Goal: Book appointment/travel/reservation

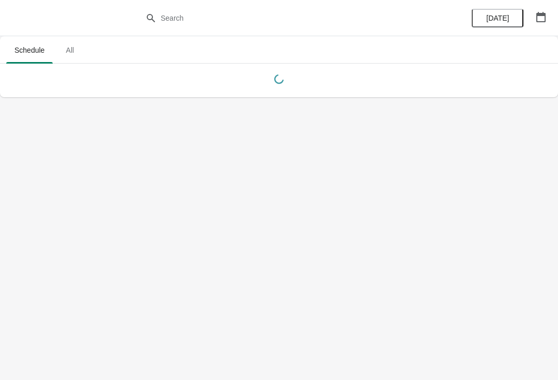
click at [538, 18] on icon "button" at bounding box center [540, 17] width 10 height 10
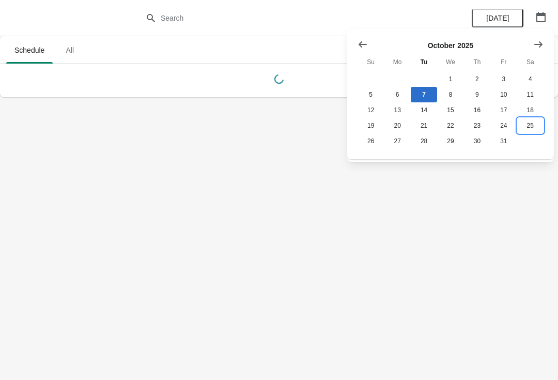
click at [532, 130] on button "25" at bounding box center [530, 125] width 26 height 15
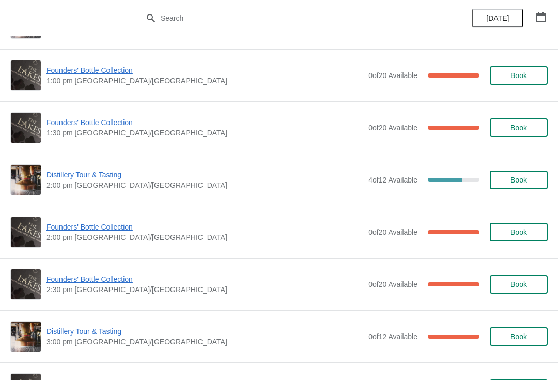
scroll to position [568, 0]
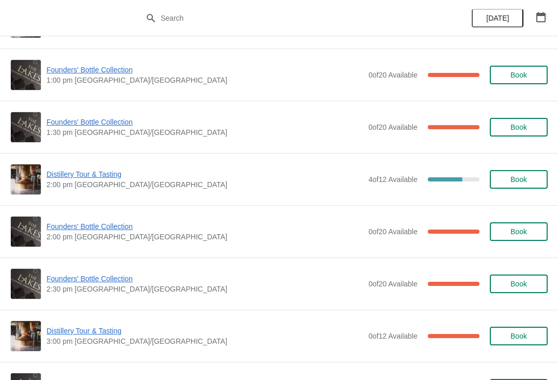
click at [540, 20] on icon "button" at bounding box center [540, 17] width 10 height 10
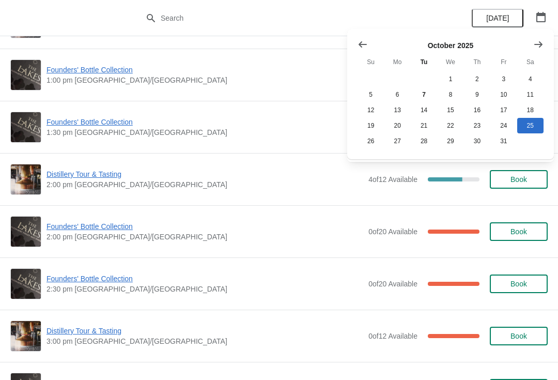
click at [540, 43] on icon "Show next month, November 2025" at bounding box center [538, 44] width 8 height 6
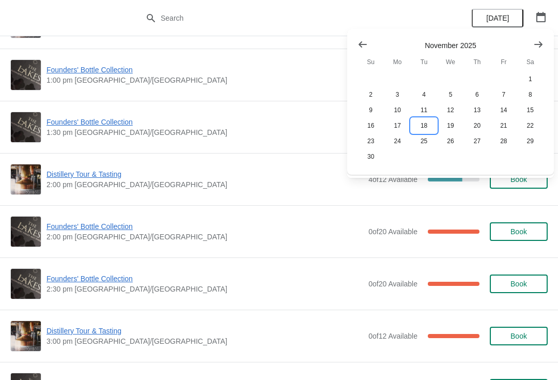
click at [420, 126] on button "18" at bounding box center [424, 125] width 26 height 15
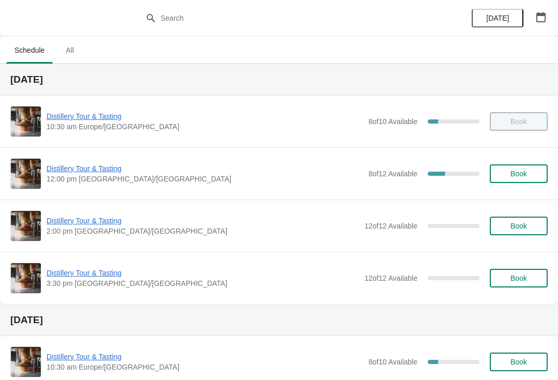
click at [534, 19] on button "button" at bounding box center [540, 17] width 19 height 19
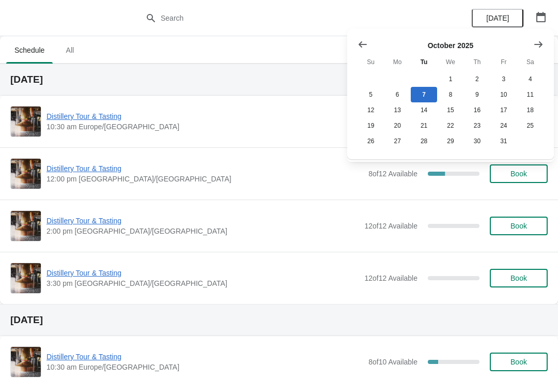
click at [542, 43] on icon "Show next month, November 2025" at bounding box center [538, 44] width 10 height 10
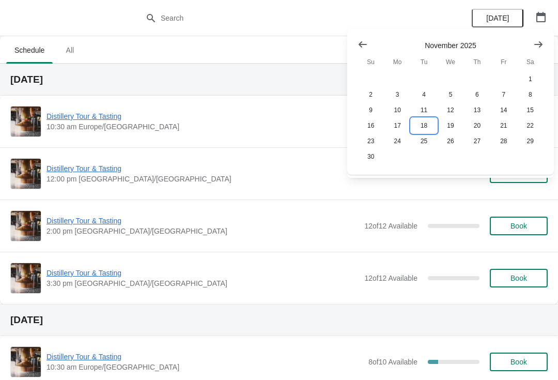
click at [421, 122] on button "18" at bounding box center [424, 125] width 26 height 15
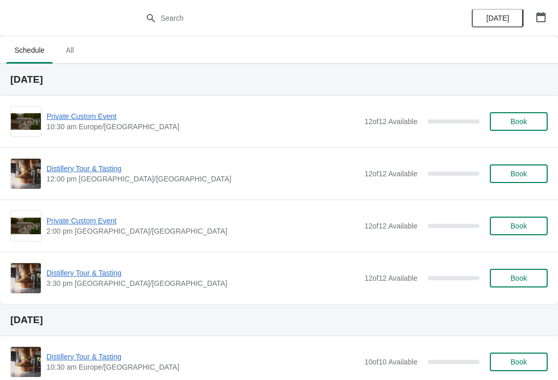
click at [522, 116] on button "Book" at bounding box center [519, 121] width 58 height 19
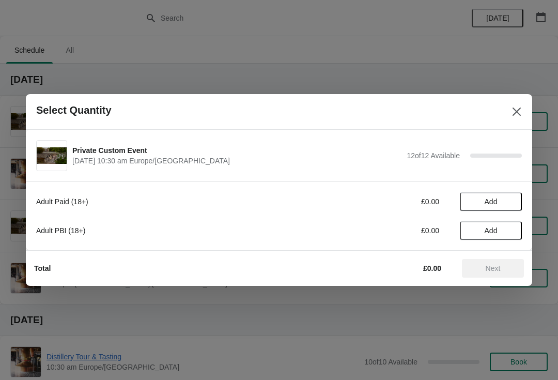
click at [500, 230] on span "Add" at bounding box center [490, 230] width 43 height 8
click at [510, 234] on icon at bounding box center [508, 230] width 11 height 11
click at [509, 231] on icon at bounding box center [509, 231] width 4 height 4
click at [511, 234] on icon at bounding box center [508, 230] width 11 height 11
click at [511, 229] on icon at bounding box center [508, 230] width 11 height 11
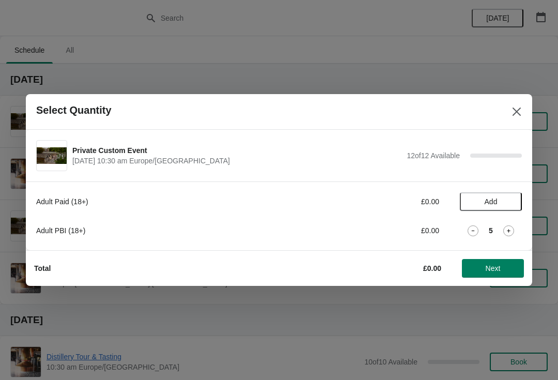
click at [515, 228] on div "5" at bounding box center [491, 230] width 62 height 11
click at [513, 229] on icon at bounding box center [508, 230] width 11 height 11
click at [512, 230] on icon at bounding box center [508, 230] width 11 height 11
click at [511, 228] on icon at bounding box center [508, 230] width 11 height 11
click at [512, 225] on icon at bounding box center [508, 230] width 11 height 11
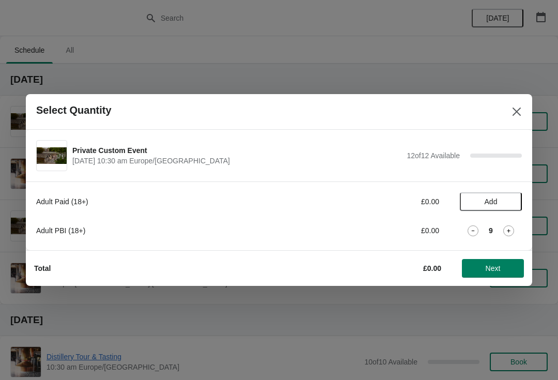
click at [512, 228] on icon at bounding box center [508, 230] width 11 height 11
click at [512, 230] on icon at bounding box center [508, 230] width 11 height 11
click at [510, 229] on icon at bounding box center [508, 230] width 11 height 11
click at [508, 229] on icon at bounding box center [509, 231] width 4 height 4
click at [464, 228] on div "13" at bounding box center [491, 230] width 62 height 11
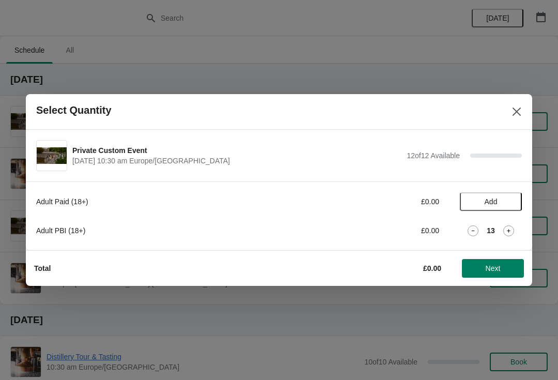
click at [467, 225] on icon at bounding box center [472, 230] width 11 height 11
click at [477, 232] on icon at bounding box center [472, 230] width 11 height 11
click at [325, 244] on div "Adult Paid (18+) £0.00 Add Adult PBI (18+) £0.00 11" at bounding box center [279, 215] width 506 height 69
click at [468, 231] on icon at bounding box center [472, 230] width 11 height 11
click at [472, 231] on icon at bounding box center [472, 230] width 11 height 11
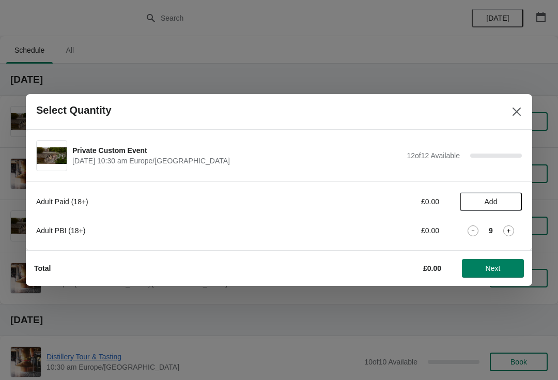
click at [470, 230] on icon at bounding box center [472, 230] width 11 height 11
click at [477, 227] on icon at bounding box center [472, 230] width 11 height 11
click at [477, 231] on icon at bounding box center [472, 230] width 11 height 11
click at [484, 231] on div "6" at bounding box center [491, 230] width 62 height 11
click at [477, 229] on icon at bounding box center [472, 230] width 11 height 11
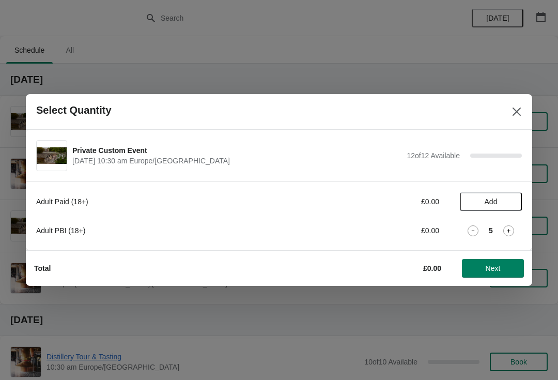
click at [477, 231] on icon at bounding box center [472, 230] width 11 height 11
click at [478, 232] on icon at bounding box center [472, 230] width 11 height 11
click at [477, 232] on icon at bounding box center [472, 230] width 11 height 11
click at [472, 231] on icon at bounding box center [472, 230] width 11 height 11
click at [478, 234] on icon at bounding box center [472, 230] width 11 height 11
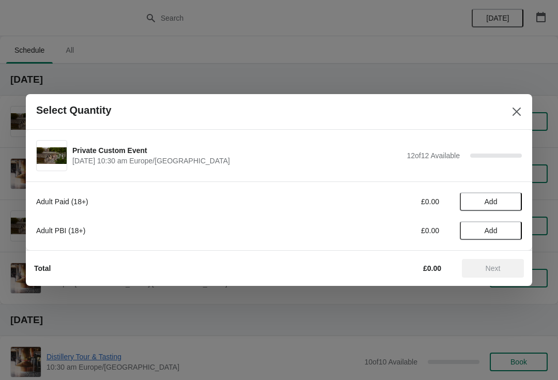
click at [478, 235] on button "Add" at bounding box center [491, 230] width 62 height 19
click at [477, 225] on icon at bounding box center [472, 230] width 11 height 11
click at [505, 200] on span "Add" at bounding box center [490, 201] width 43 height 8
click at [510, 206] on icon at bounding box center [508, 201] width 11 height 11
click at [506, 201] on icon at bounding box center [508, 201] width 11 height 11
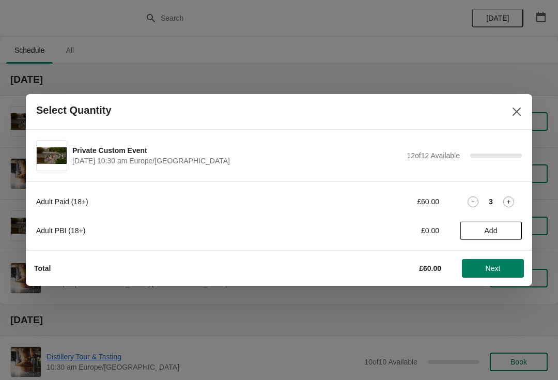
click at [510, 206] on icon at bounding box center [508, 201] width 11 height 11
click at [508, 202] on icon at bounding box center [509, 202] width 4 height 4
click at [508, 206] on icon at bounding box center [508, 201] width 11 height 11
click at [505, 206] on icon at bounding box center [508, 201] width 11 height 11
click at [509, 204] on icon at bounding box center [508, 201] width 11 height 11
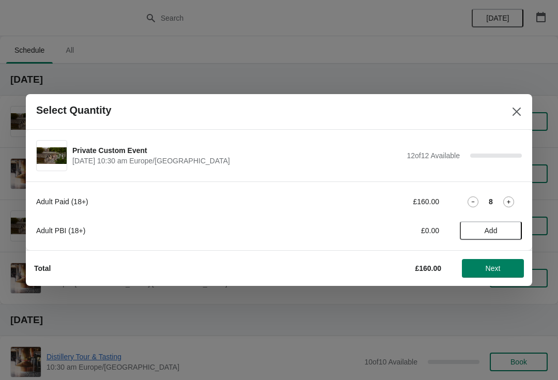
click at [509, 206] on icon at bounding box center [508, 201] width 11 height 11
click at [513, 201] on icon at bounding box center [508, 201] width 11 height 11
click at [512, 201] on icon at bounding box center [508, 201] width 11 height 11
click at [513, 204] on icon at bounding box center [508, 201] width 11 height 11
click at [496, 271] on span "Next" at bounding box center [492, 268] width 15 height 8
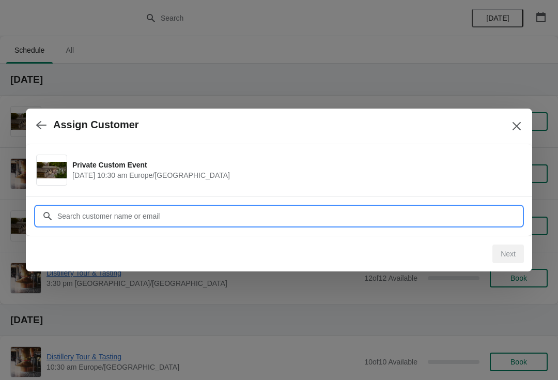
click at [179, 214] on input "Customer" at bounding box center [289, 216] width 465 height 19
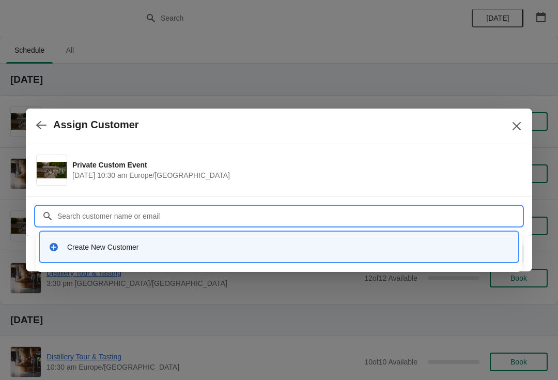
click at [121, 246] on div "Create New Customer" at bounding box center [288, 247] width 442 height 10
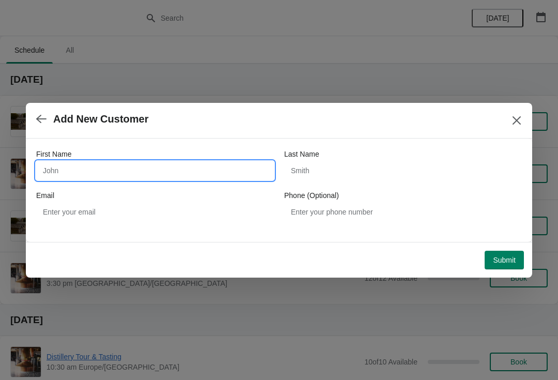
click at [97, 175] on input "First Name" at bounding box center [155, 170] width 238 height 19
type input "K"
type input "Lake district"
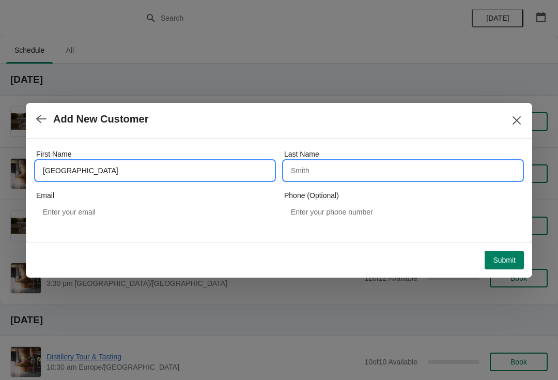
click at [344, 165] on input "Last Name" at bounding box center [403, 170] width 238 height 19
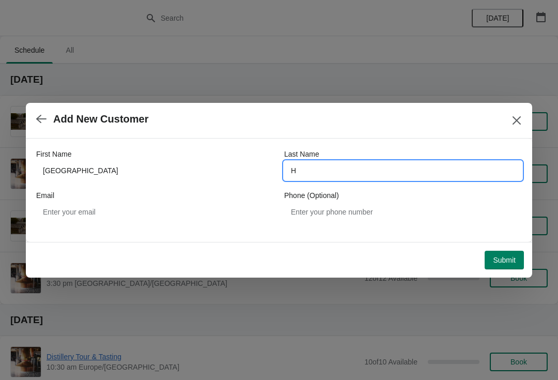
type input "H"
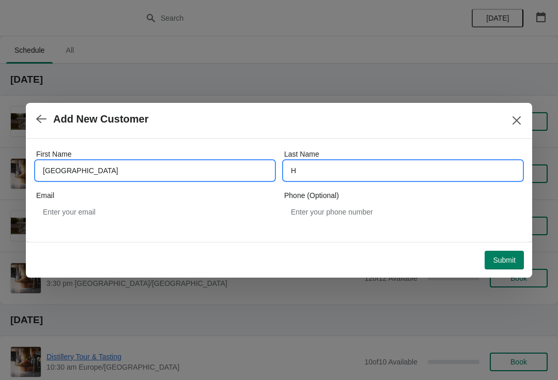
click at [151, 178] on input "Lake district" at bounding box center [155, 170] width 238 height 19
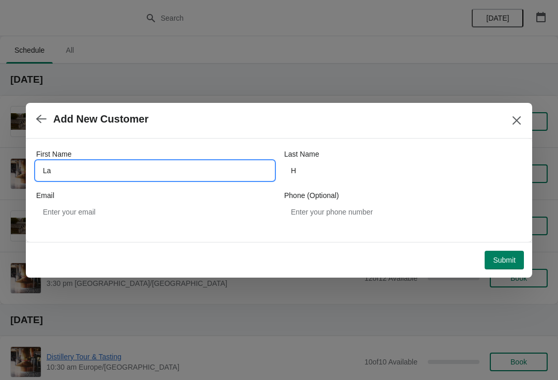
type input "L"
type input "LAKE DISTRICT HOTELS"
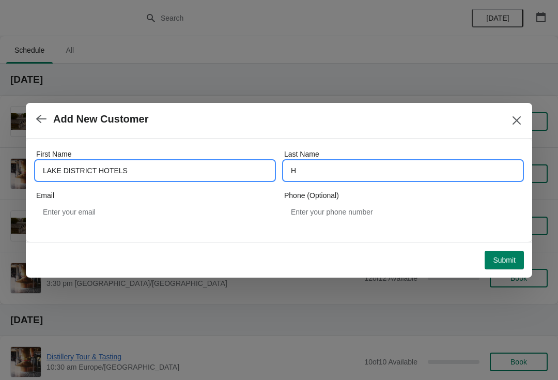
click at [360, 176] on input "H" at bounding box center [403, 170] width 238 height 19
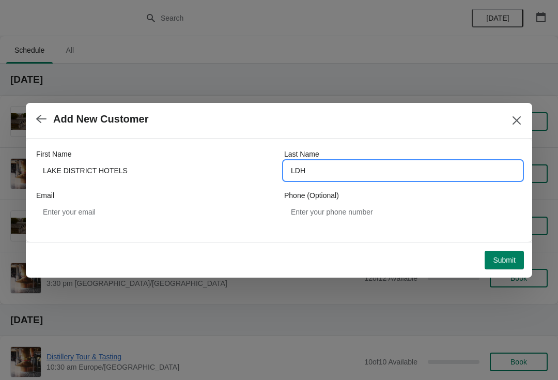
type input "LDH"
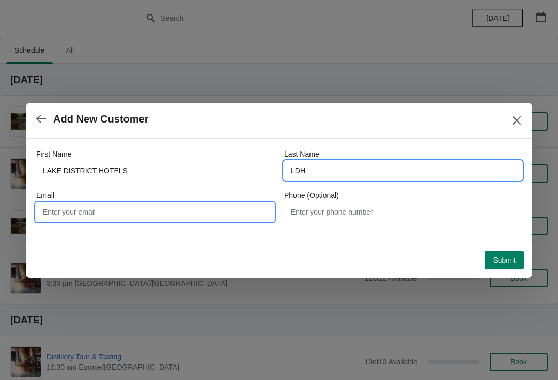
click at [144, 215] on input "Email" at bounding box center [155, 211] width 238 height 19
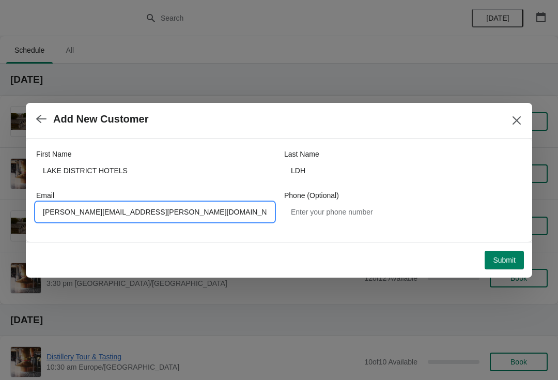
type input "[PERSON_NAME][EMAIL_ADDRESS][PERSON_NAME][DOMAIN_NAME]"
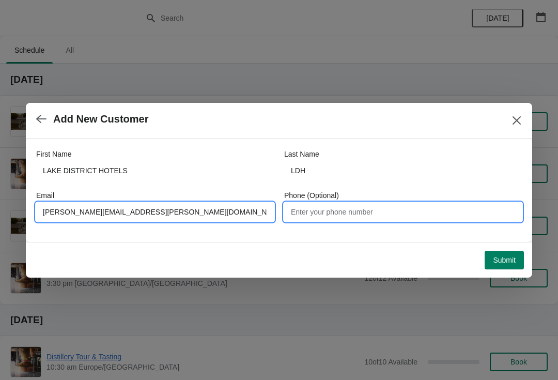
click at [379, 215] on input "Phone (Optional)" at bounding box center [403, 211] width 238 height 19
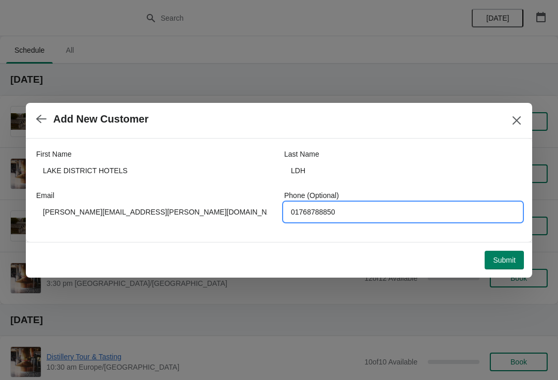
type input "01768788850"
click at [508, 264] on span "Submit" at bounding box center [504, 260] width 23 height 8
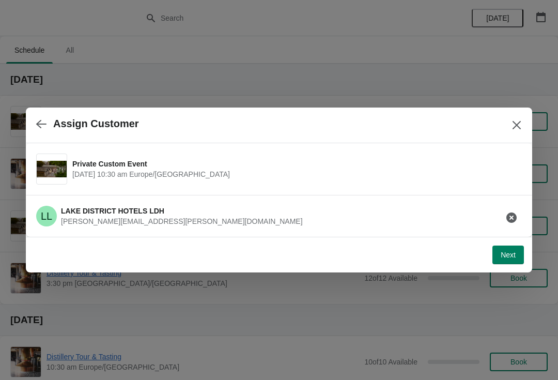
click at [510, 256] on span "Next" at bounding box center [507, 254] width 15 height 8
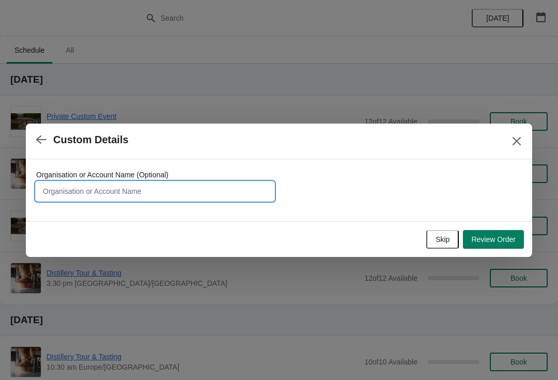
click at [120, 190] on input "Organisation or Account Name (Optional)" at bounding box center [155, 191] width 238 height 19
type input "LAKE DISTRICT HOTELS - TOM WILLIAMSON"
click at [503, 238] on span "Review Order" at bounding box center [493, 239] width 44 height 8
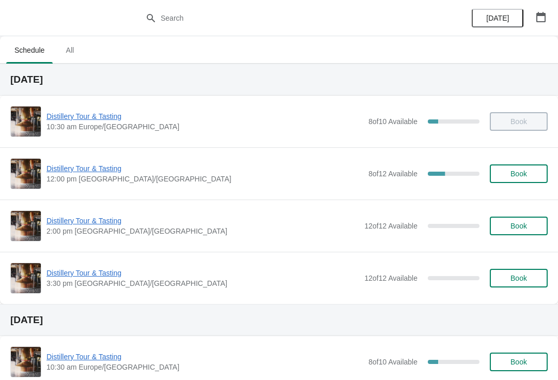
click at [549, 19] on button "button" at bounding box center [540, 17] width 19 height 19
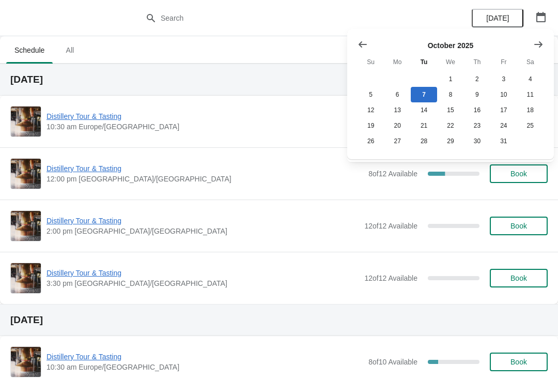
click at [538, 42] on icon "Show next month, November 2025" at bounding box center [538, 44] width 10 height 10
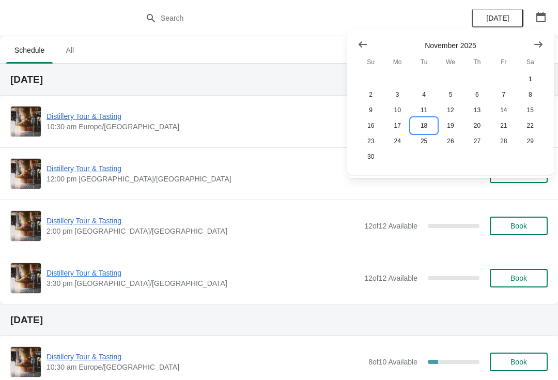
click at [422, 122] on button "18" at bounding box center [424, 125] width 26 height 15
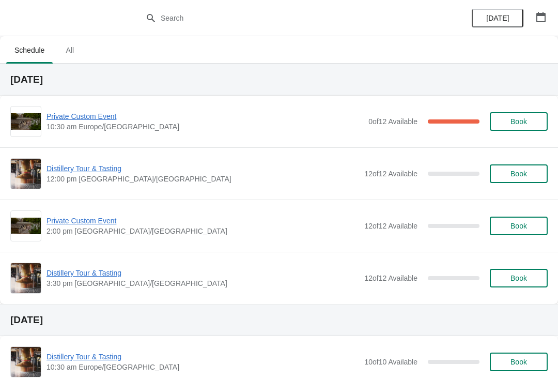
click at [526, 230] on button "Book" at bounding box center [519, 225] width 58 height 19
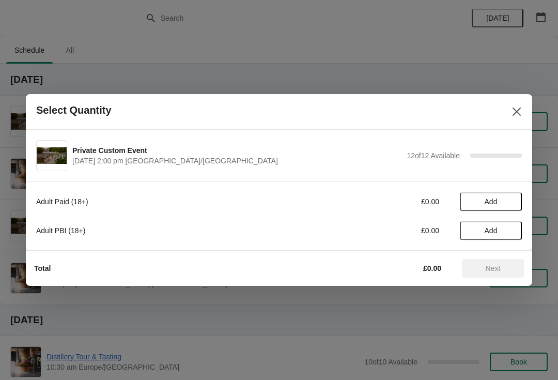
click at [498, 197] on span "Add" at bounding box center [490, 201] width 43 height 8
click at [513, 200] on icon at bounding box center [508, 201] width 11 height 11
click at [513, 205] on icon at bounding box center [508, 201] width 11 height 11
click at [505, 206] on icon at bounding box center [508, 201] width 11 height 11
click at [510, 203] on icon at bounding box center [508, 201] width 11 height 11
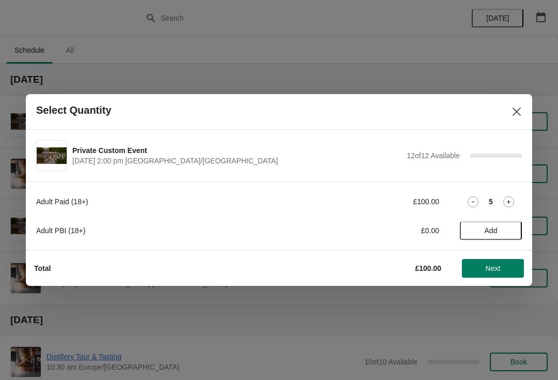
click at [505, 205] on icon at bounding box center [508, 201] width 11 height 11
click at [512, 204] on icon at bounding box center [508, 201] width 11 height 11
click at [509, 206] on icon at bounding box center [508, 201] width 11 height 11
click at [511, 207] on icon at bounding box center [508, 201] width 11 height 11
click at [513, 205] on icon at bounding box center [508, 201] width 11 height 11
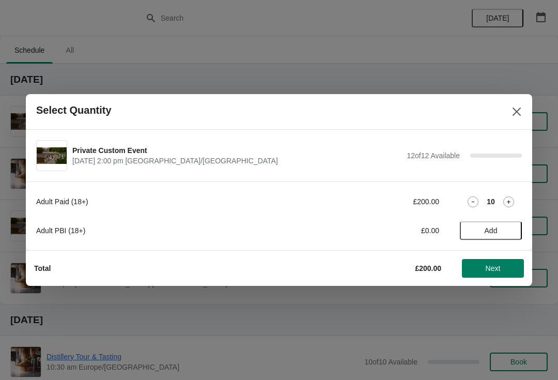
click at [506, 205] on icon at bounding box center [508, 201] width 11 height 11
click at [519, 204] on div "11" at bounding box center [491, 201] width 62 height 11
click at [510, 206] on icon at bounding box center [508, 201] width 11 height 11
click at [500, 271] on span "Next" at bounding box center [492, 268] width 15 height 8
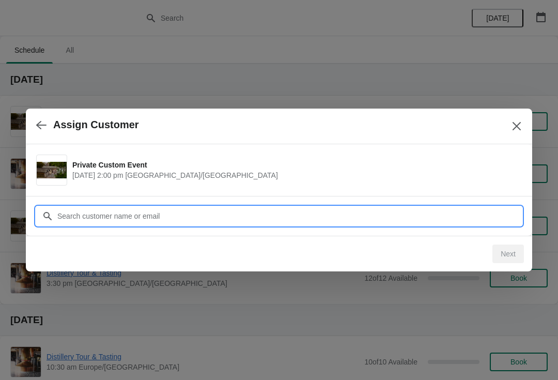
click at [250, 219] on input "Customer" at bounding box center [289, 216] width 465 height 19
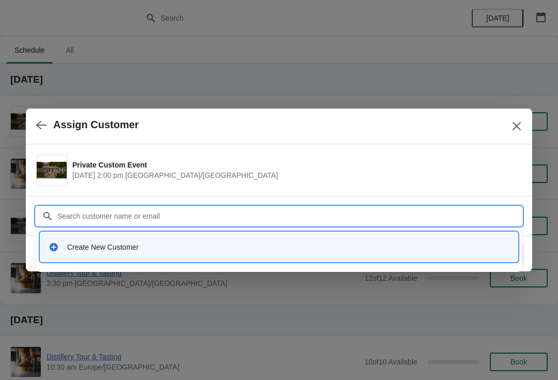
click at [101, 258] on div "Create New Customer" at bounding box center [278, 246] width 477 height 29
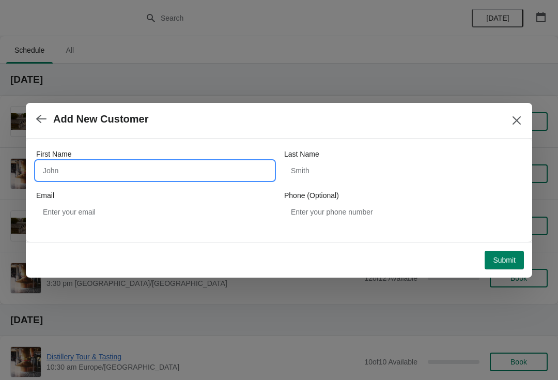
click at [123, 172] on input "First Name" at bounding box center [155, 170] width 238 height 19
type input "LAKE DISTRICT HOTELS"
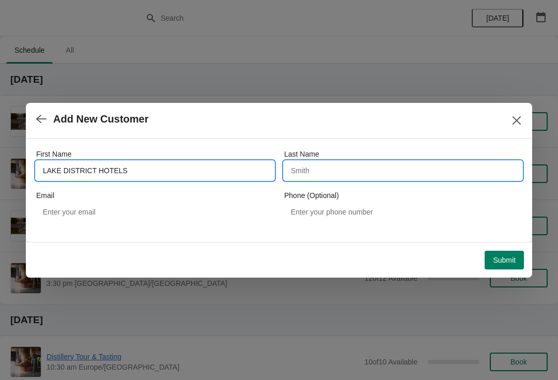
click at [377, 176] on input "Last Name" at bounding box center [403, 170] width 238 height 19
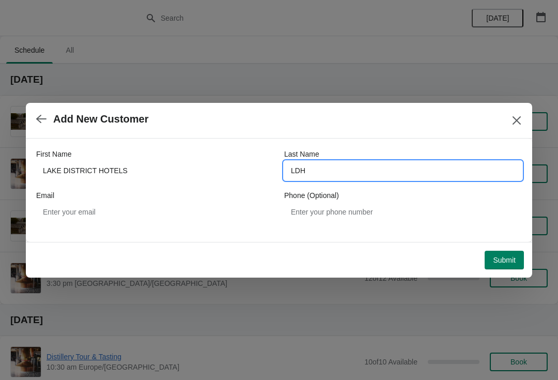
type input "LDH"
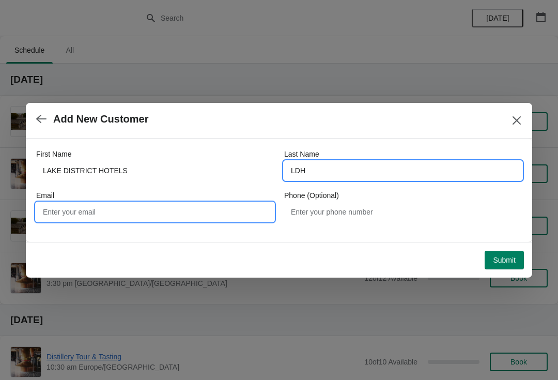
click at [118, 202] on input "Email" at bounding box center [155, 211] width 238 height 19
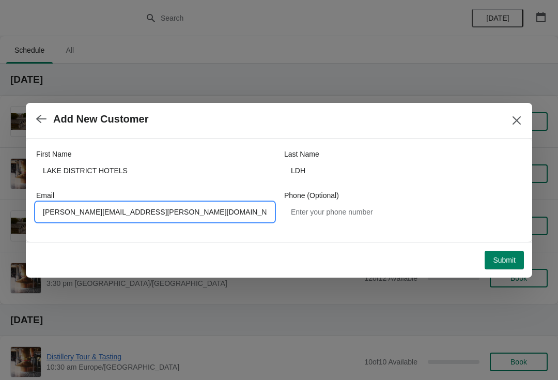
type input "[PERSON_NAME][EMAIL_ADDRESS][PERSON_NAME][DOMAIN_NAME]"
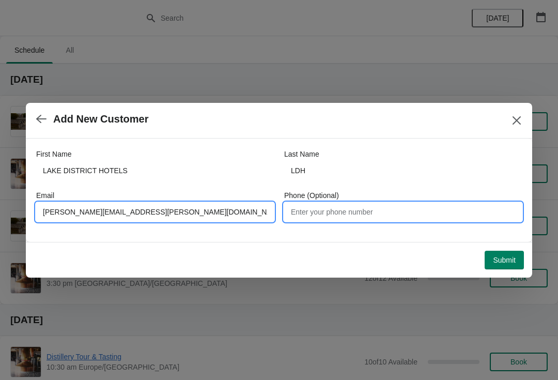
click at [386, 203] on input "Phone (Optional)" at bounding box center [403, 211] width 238 height 19
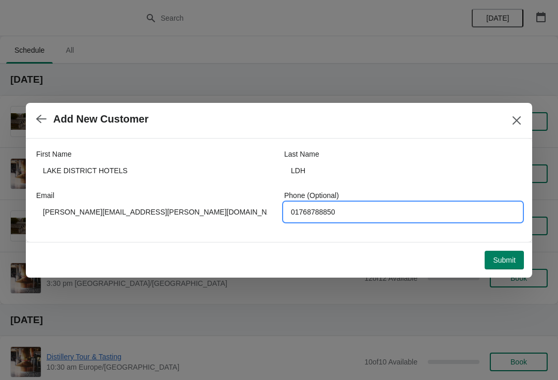
type input "01768788850"
click at [506, 259] on span "Submit" at bounding box center [504, 260] width 23 height 8
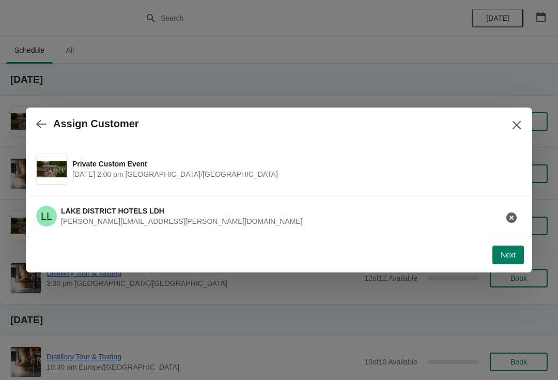
click at [510, 259] on span "Next" at bounding box center [507, 254] width 15 height 8
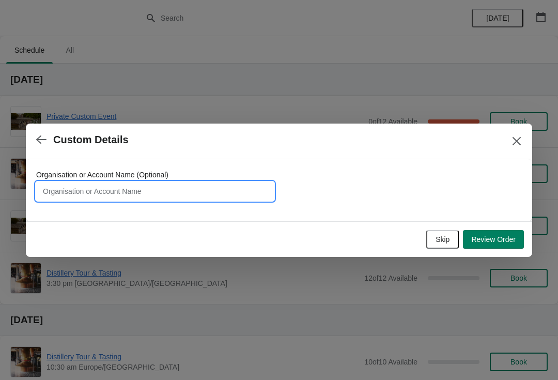
click at [171, 190] on input "Organisation or Account Name (Optional)" at bounding box center [155, 191] width 238 height 19
type input "LAKES DISTRICT HOTELS - [PERSON_NAME]"
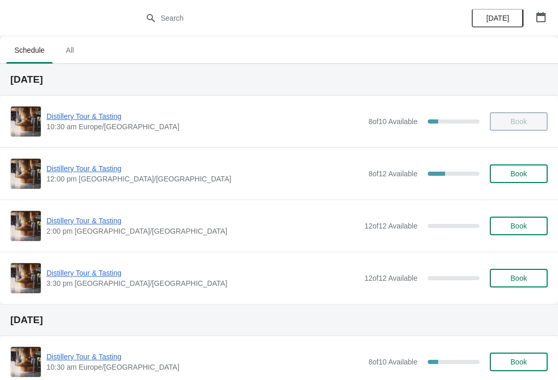
click at [547, 12] on button "button" at bounding box center [540, 17] width 19 height 19
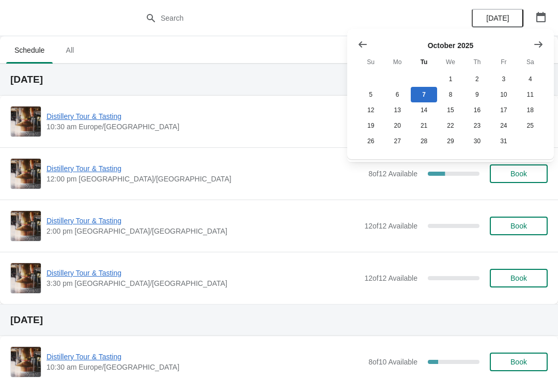
click at [538, 41] on icon "Show next month, November 2025" at bounding box center [538, 44] width 10 height 10
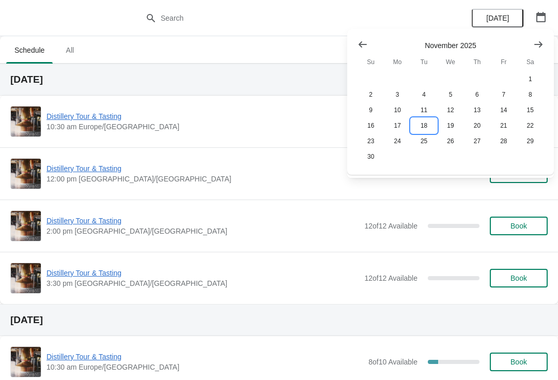
click at [427, 127] on button "18" at bounding box center [424, 125] width 26 height 15
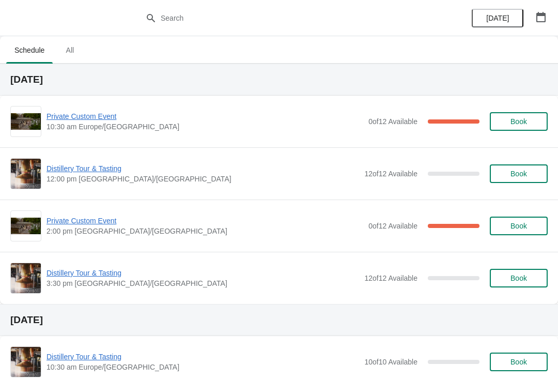
click at [556, 17] on div "[DATE]" at bounding box center [509, 18] width 98 height 36
click at [542, 21] on icon "button" at bounding box center [540, 17] width 9 height 10
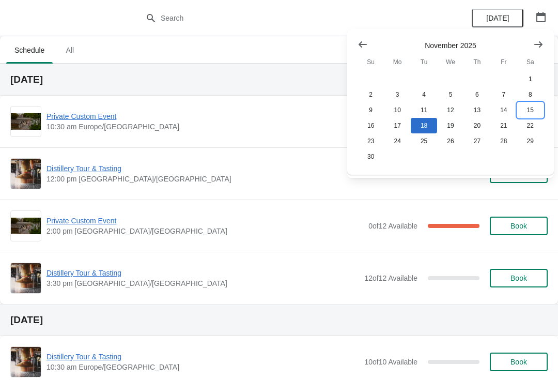
click at [524, 106] on button "15" at bounding box center [530, 109] width 26 height 15
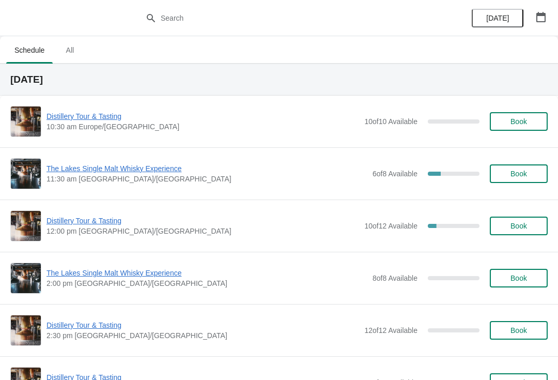
click at [124, 168] on span "The Lakes Single Malt Whisky Experience" at bounding box center [206, 168] width 321 height 10
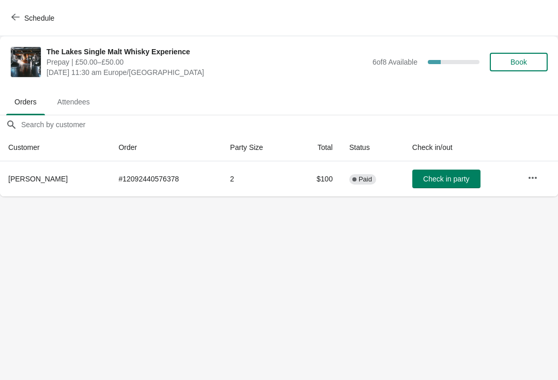
click at [536, 179] on icon "button" at bounding box center [532, 177] width 10 height 10
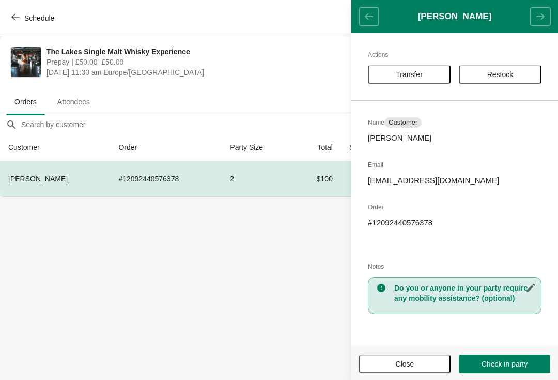
click at [413, 68] on button "Transfer" at bounding box center [409, 74] width 83 height 19
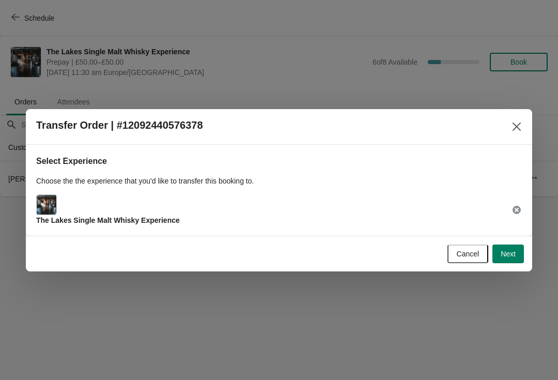
click at [512, 255] on span "Next" at bounding box center [507, 253] width 15 height 8
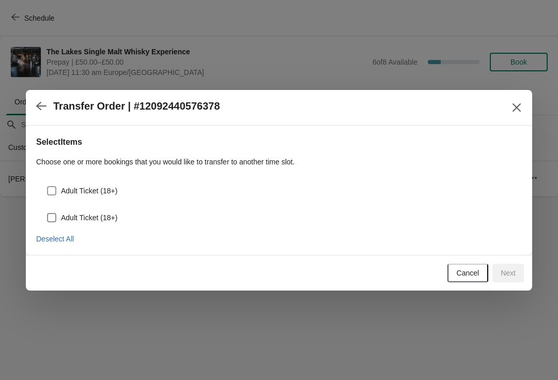
click at [54, 184] on label "Adult Ticket (18+)" at bounding box center [81, 190] width 71 height 14
click at [48, 186] on input "Adult Ticket (18+)" at bounding box center [47, 186] width 1 height 1
checkbox input "true"
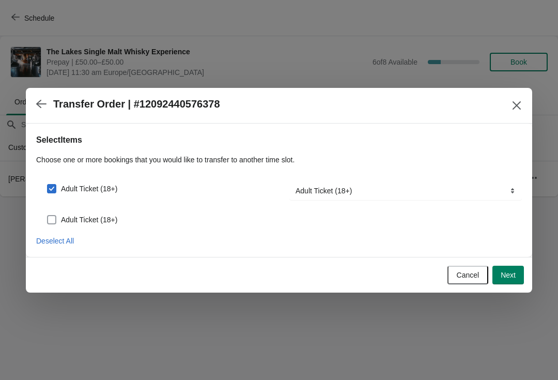
click at [59, 216] on label "Adult Ticket (18+)" at bounding box center [81, 219] width 71 height 14
click at [48, 215] on input "Adult Ticket (18+)" at bounding box center [47, 215] width 1 height 1
checkbox input "true"
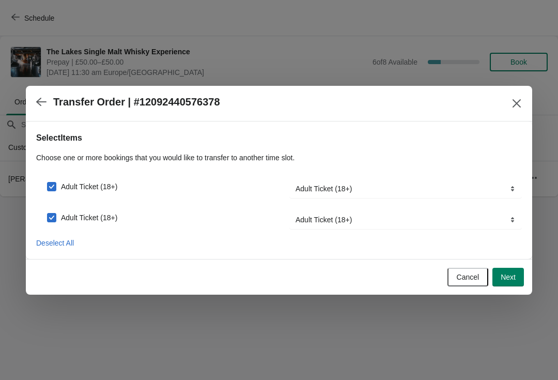
click at [517, 285] on button "Next" at bounding box center [507, 276] width 31 height 19
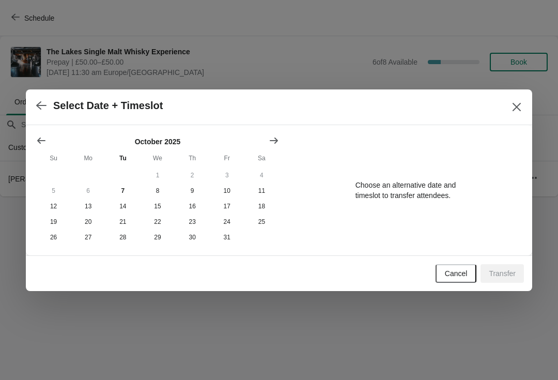
click at [272, 135] on icon "Show next month, November 2025" at bounding box center [274, 140] width 10 height 10
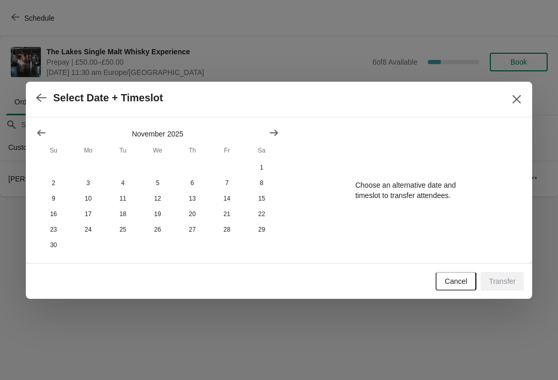
click at [274, 128] on icon "Show next month, December 2025" at bounding box center [274, 133] width 10 height 10
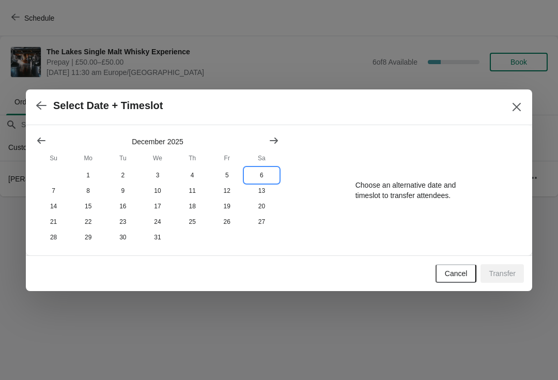
click at [255, 173] on button "6" at bounding box center [261, 174] width 35 height 15
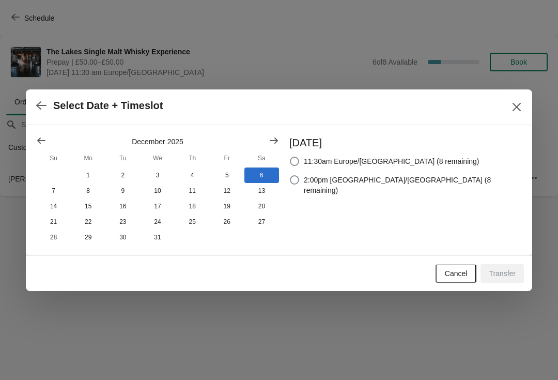
click at [282, 137] on button "Show next month, January 2026" at bounding box center [273, 140] width 19 height 19
click at [259, 183] on button "10" at bounding box center [261, 190] width 35 height 15
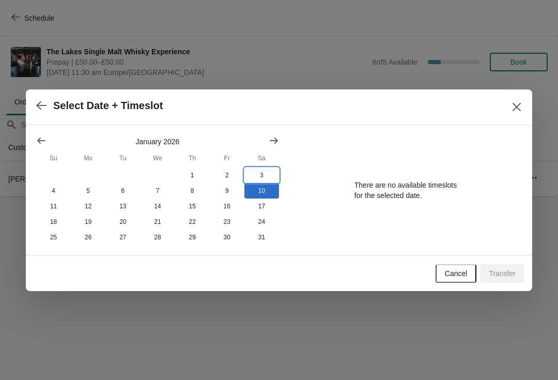
click at [266, 174] on button "3" at bounding box center [261, 174] width 35 height 15
click at [57, 204] on button "11" at bounding box center [53, 205] width 35 height 15
click at [263, 168] on button "3" at bounding box center [261, 174] width 35 height 15
click at [39, 136] on icon "Show previous month, December 2025" at bounding box center [41, 140] width 10 height 10
click at [258, 170] on button "6" at bounding box center [261, 174] width 35 height 15
